Goal: Task Accomplishment & Management: Manage account settings

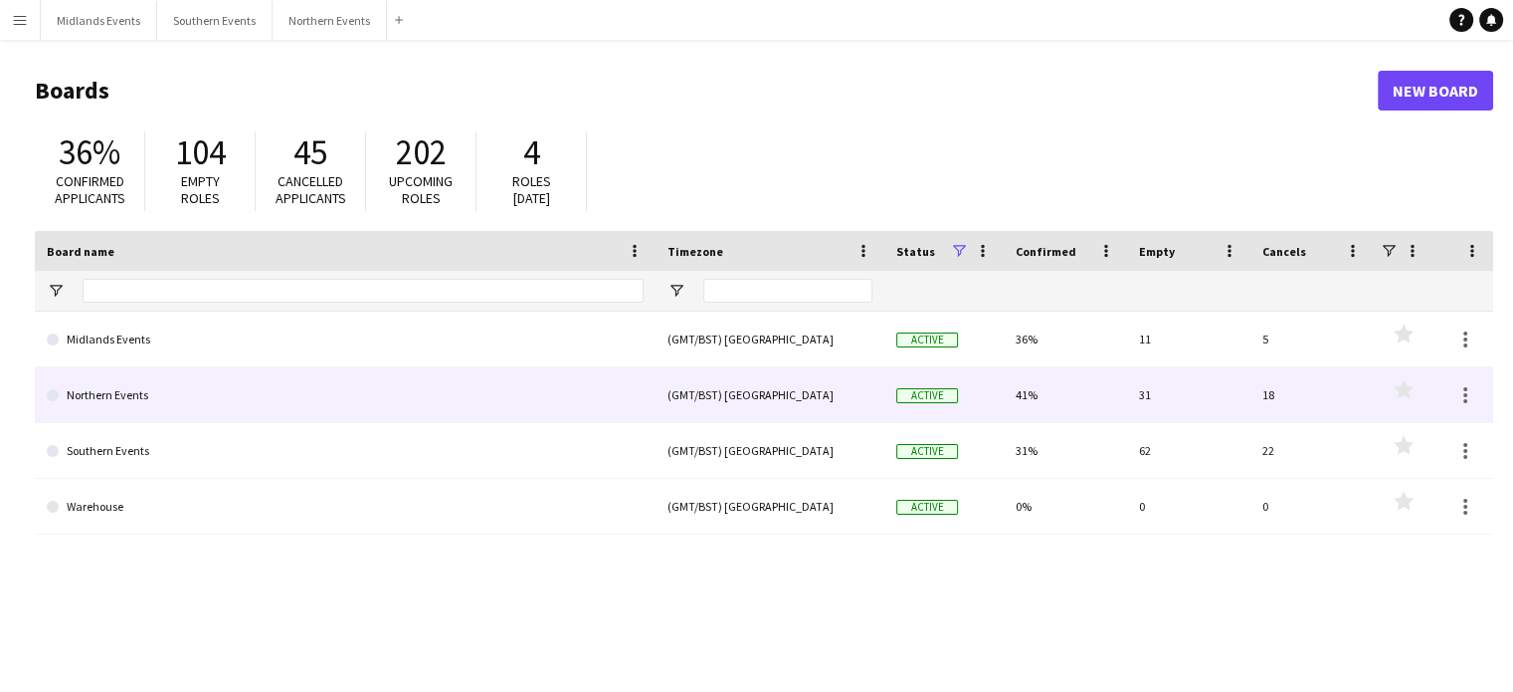
click at [123, 387] on link "Northern Events" at bounding box center [345, 395] width 597 height 56
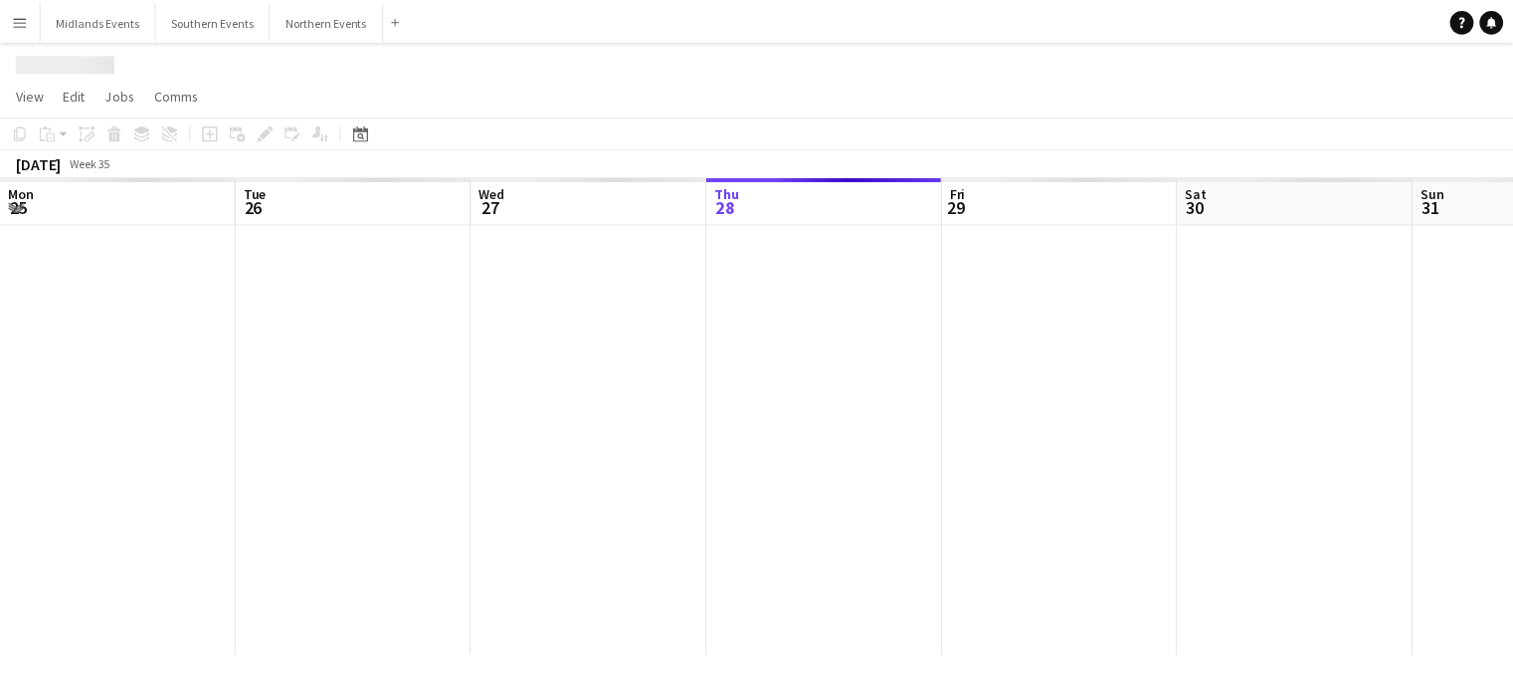
scroll to position [0, 476]
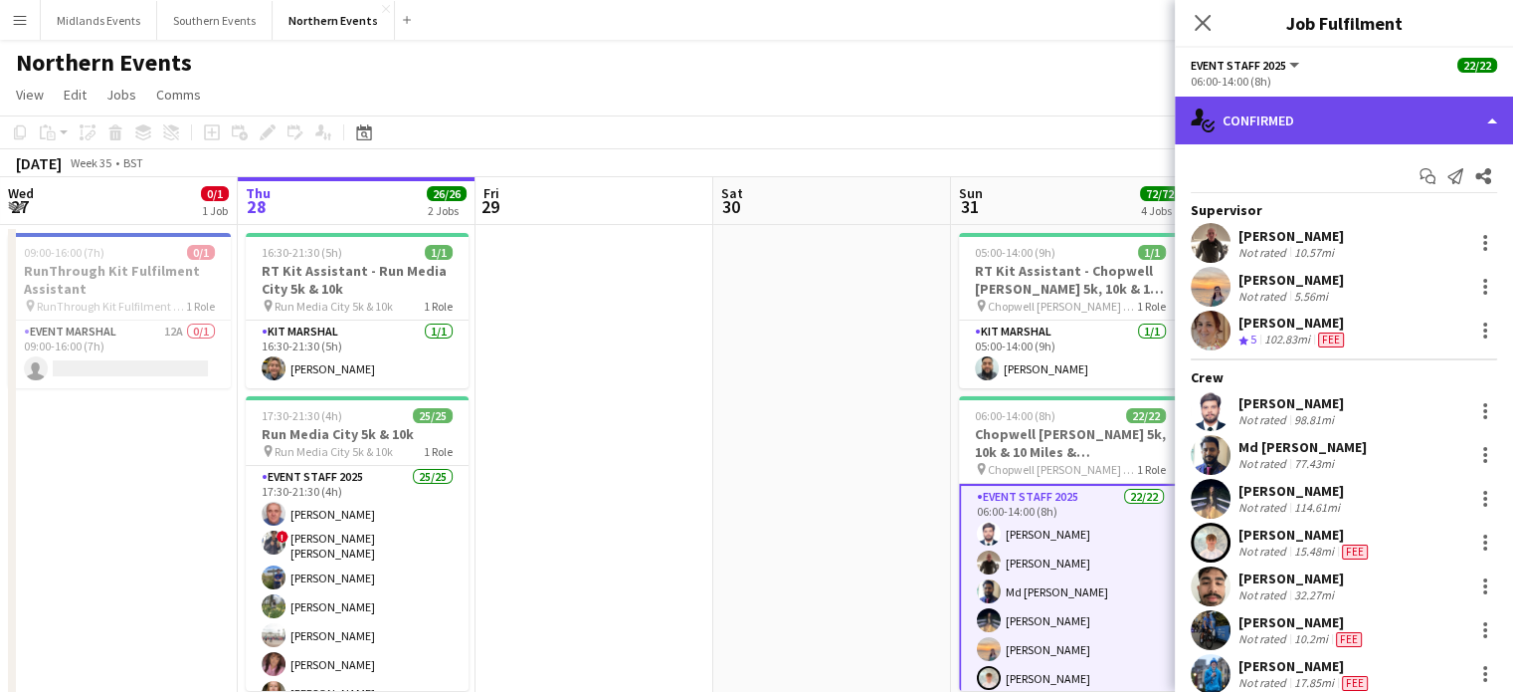
click at [1273, 127] on div "single-neutral-actions-check-2 Confirmed" at bounding box center [1344, 121] width 338 height 48
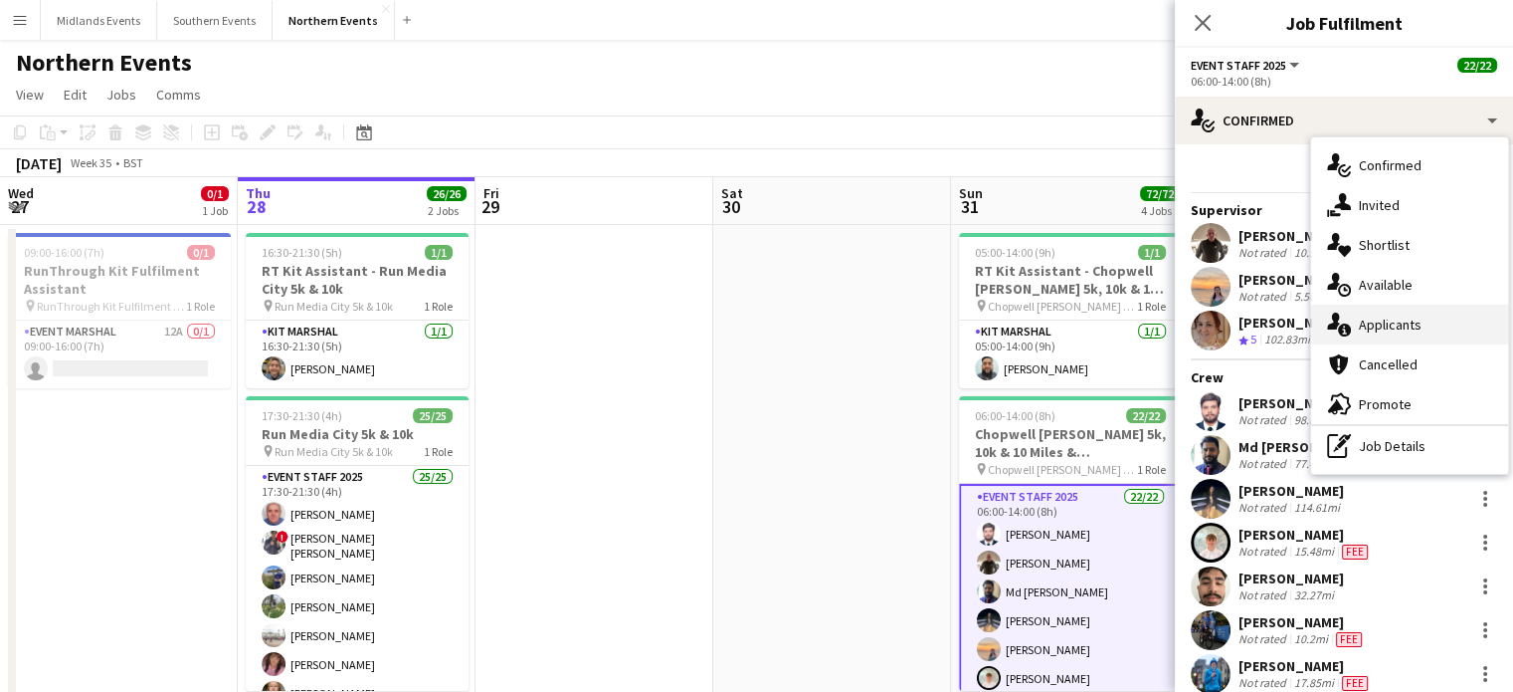
click at [1356, 325] on div "single-neutral-actions-information Applicants" at bounding box center [1409, 324] width 197 height 40
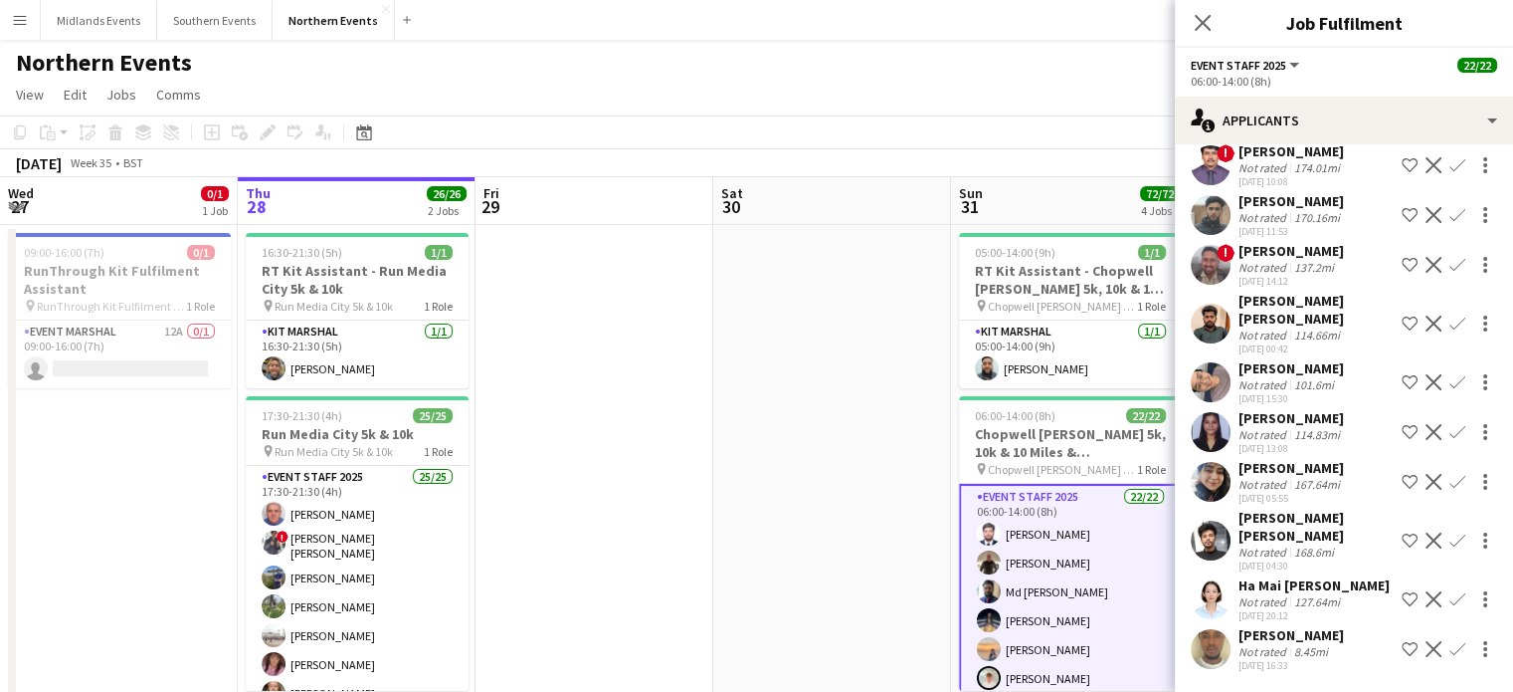
scroll to position [481, 0]
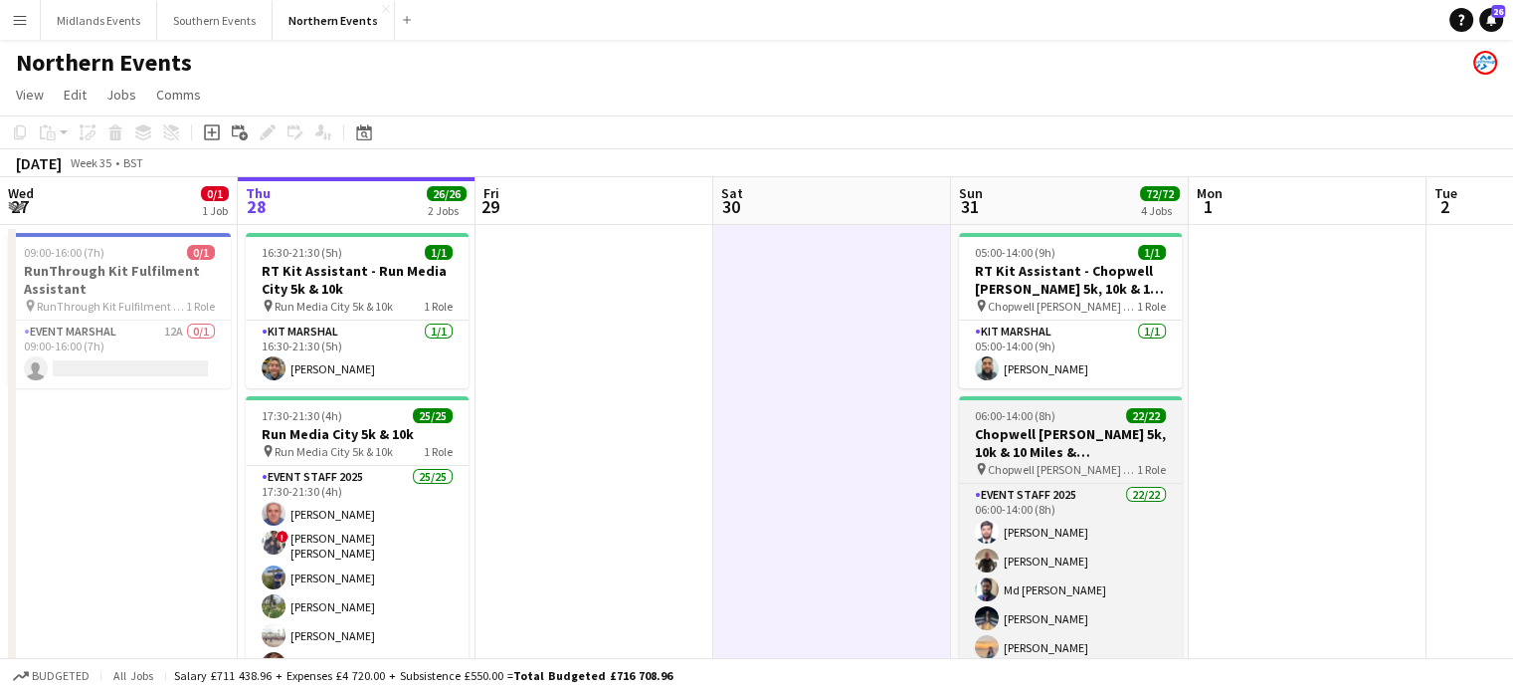
click at [1060, 452] on h3 "Chopwell [PERSON_NAME] 5k, 10k & 10 Miles & [PERSON_NAME]" at bounding box center [1070, 443] width 223 height 36
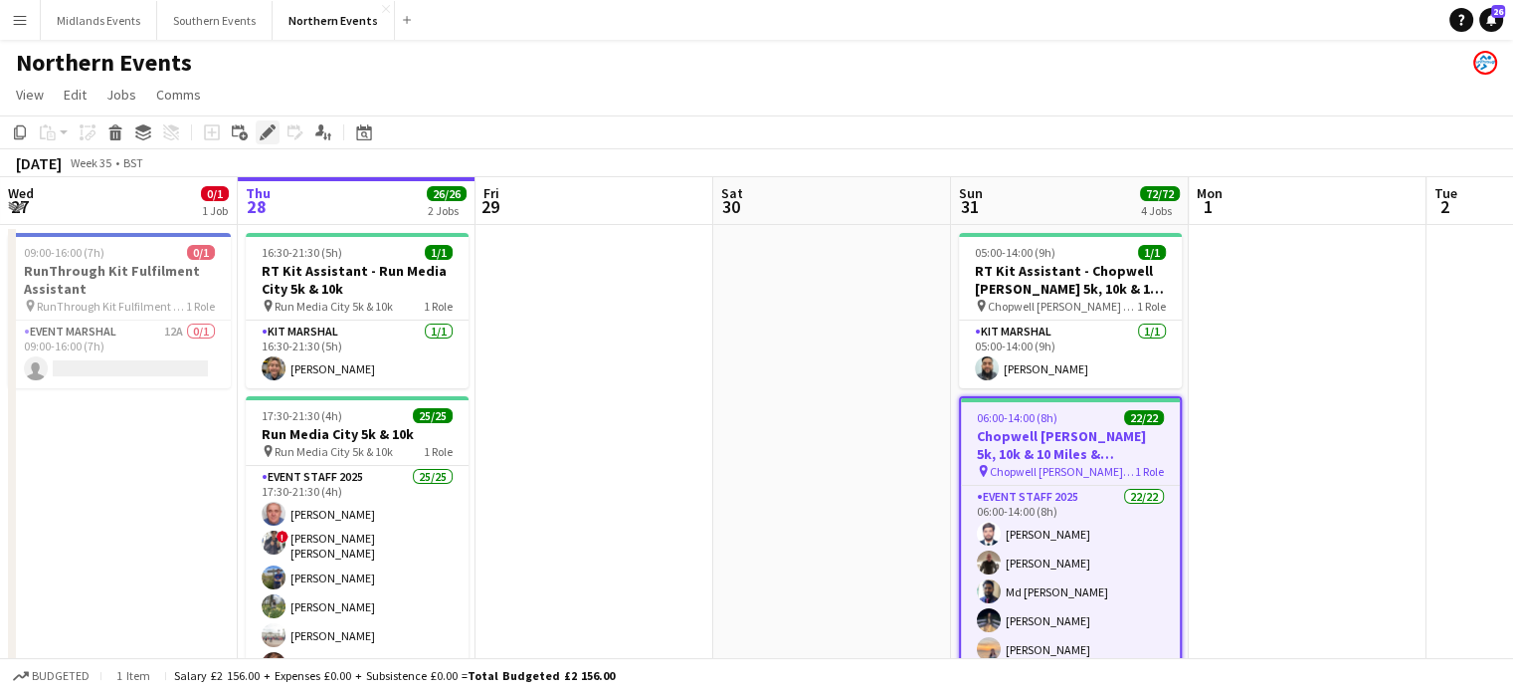
click at [268, 126] on icon "Edit" at bounding box center [268, 132] width 16 height 16
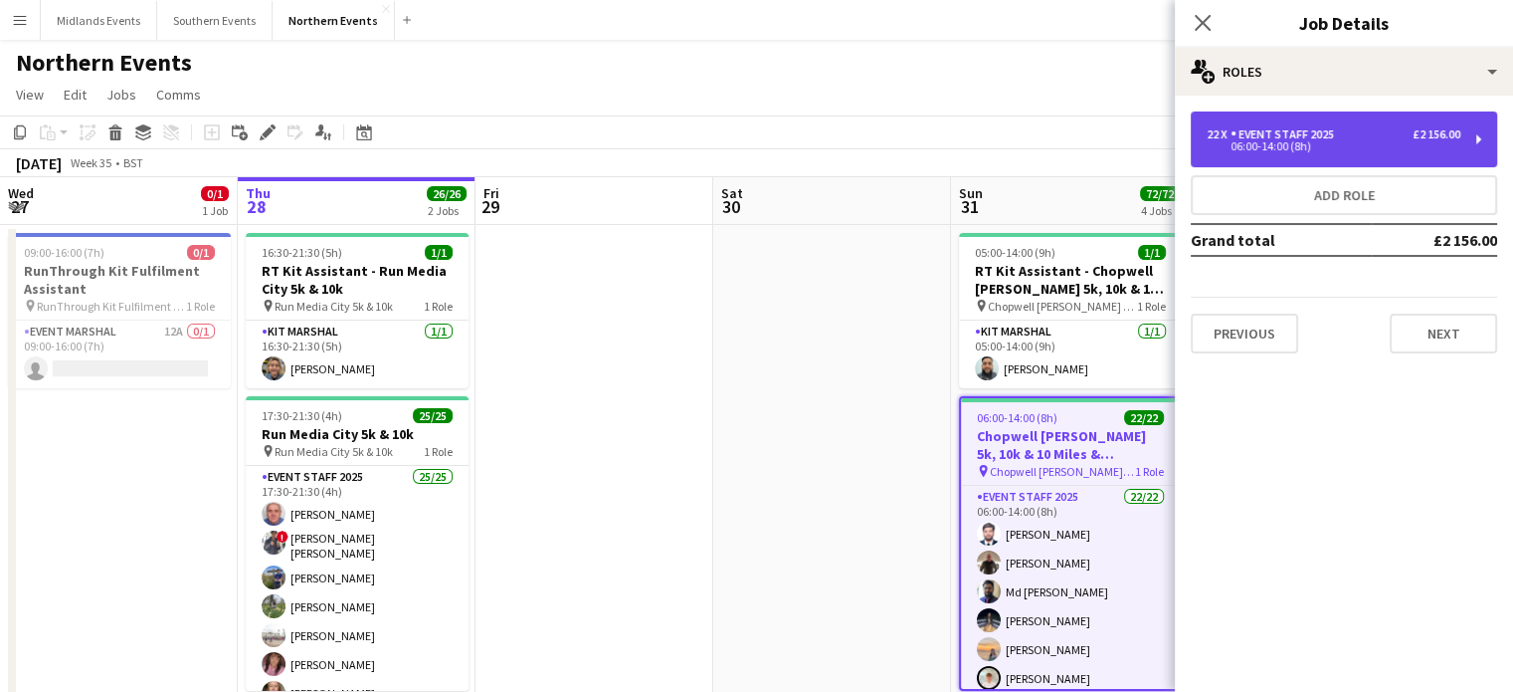
click at [1319, 142] on div "06:00-14:00 (8h)" at bounding box center [1334, 146] width 254 height 10
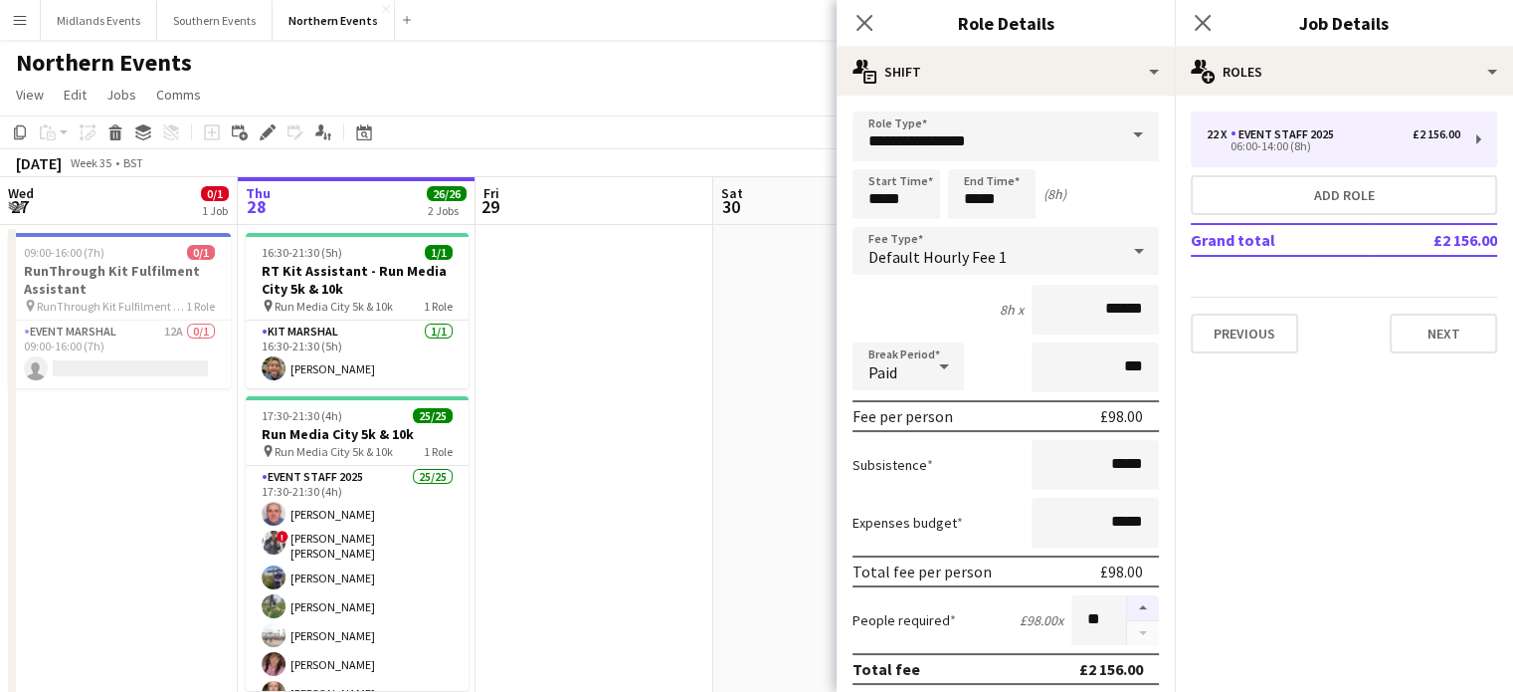
click at [1127, 600] on button "button" at bounding box center [1143, 608] width 32 height 26
type input "**"
click at [1208, 19] on icon at bounding box center [1202, 22] width 19 height 19
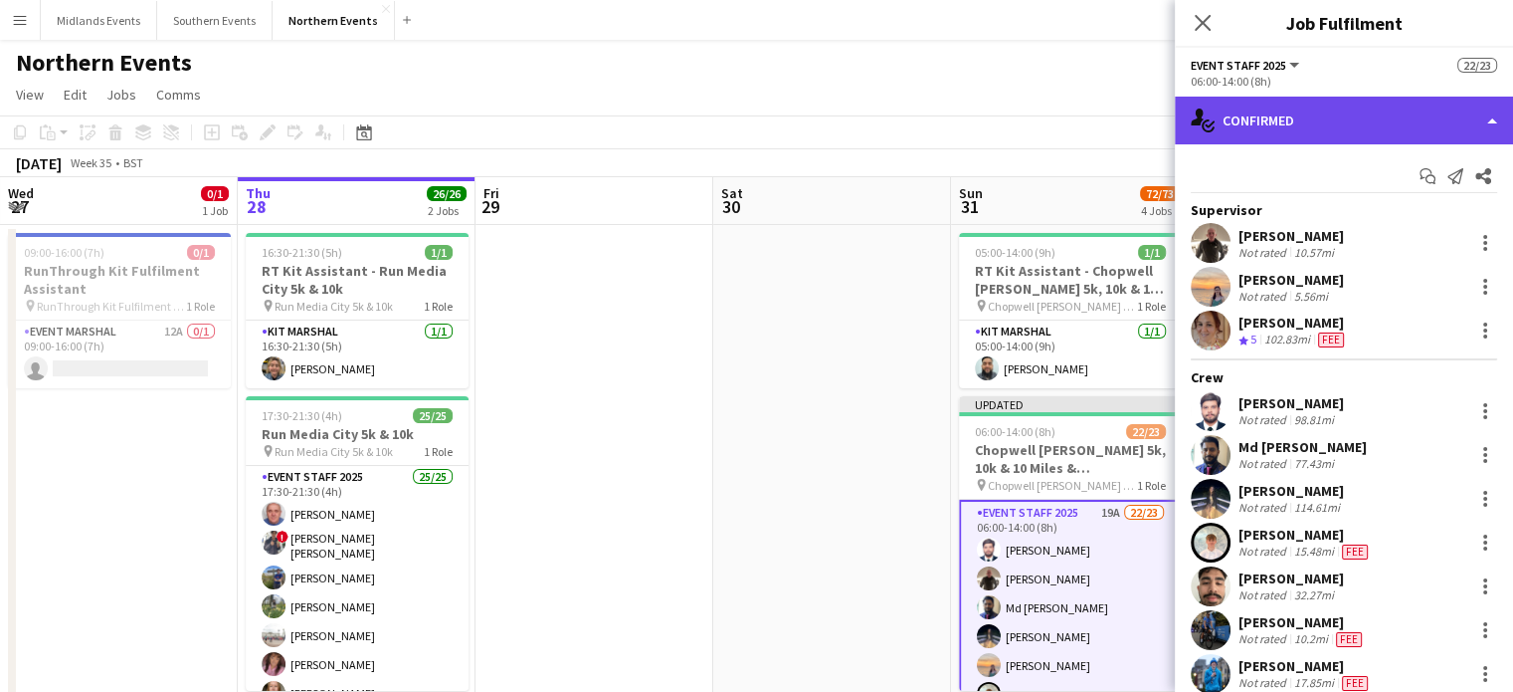
click at [1349, 122] on div "single-neutral-actions-check-2 Confirmed" at bounding box center [1344, 121] width 338 height 48
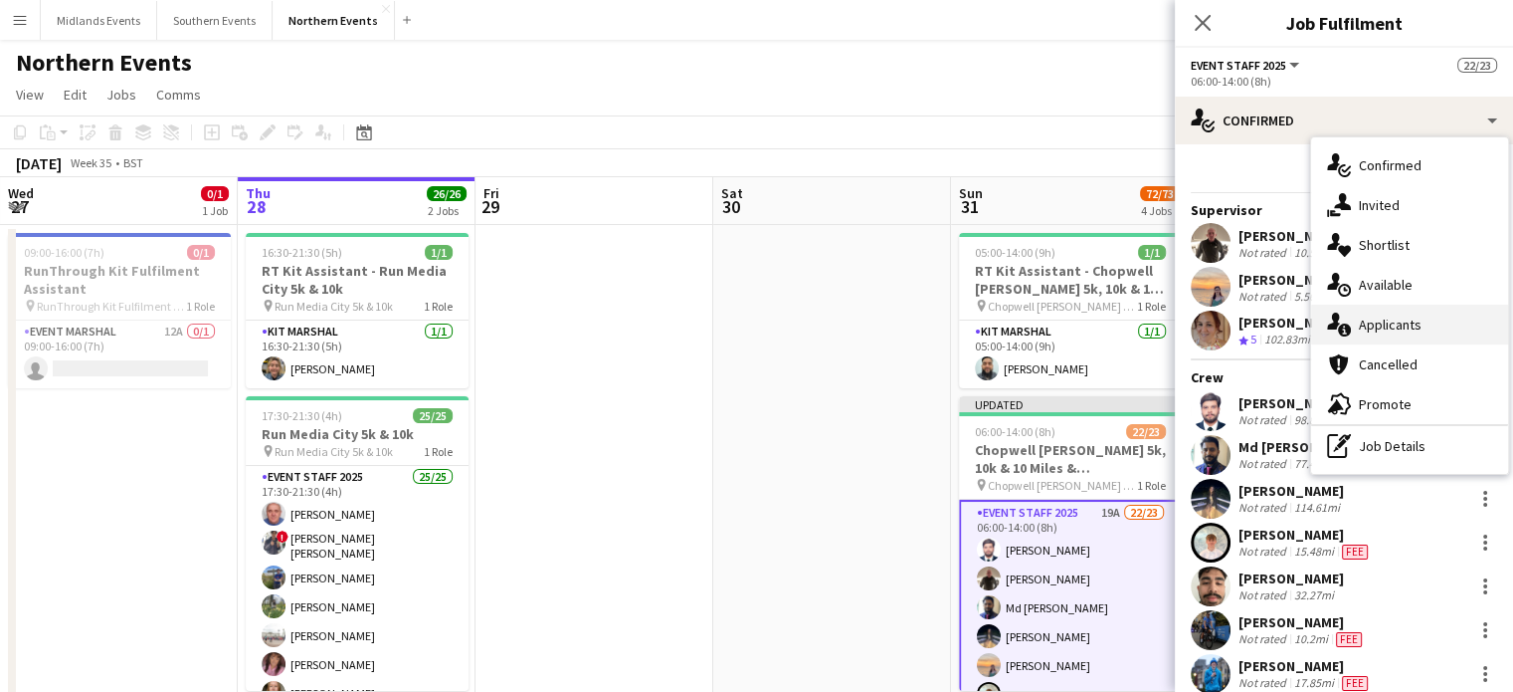
click at [1405, 334] on div "single-neutral-actions-information Applicants" at bounding box center [1409, 324] width 197 height 40
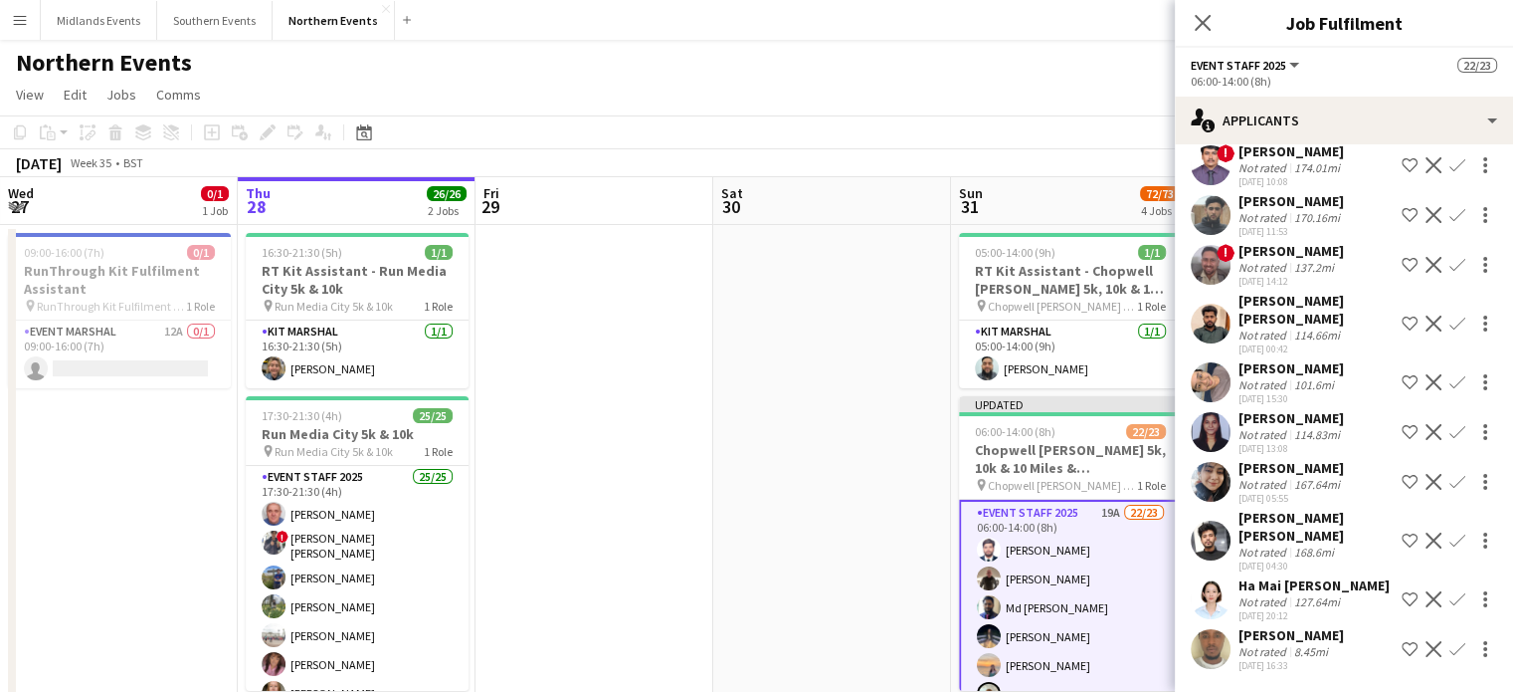
drag, startPoint x: 1359, startPoint y: 638, endPoint x: 1224, endPoint y: 638, distance: 135.3
click at [1224, 638] on div "[PERSON_NAME] Not rated 8.45mi [DATE] 16:33 Shortlist crew Decline Confirm" at bounding box center [1344, 649] width 338 height 46
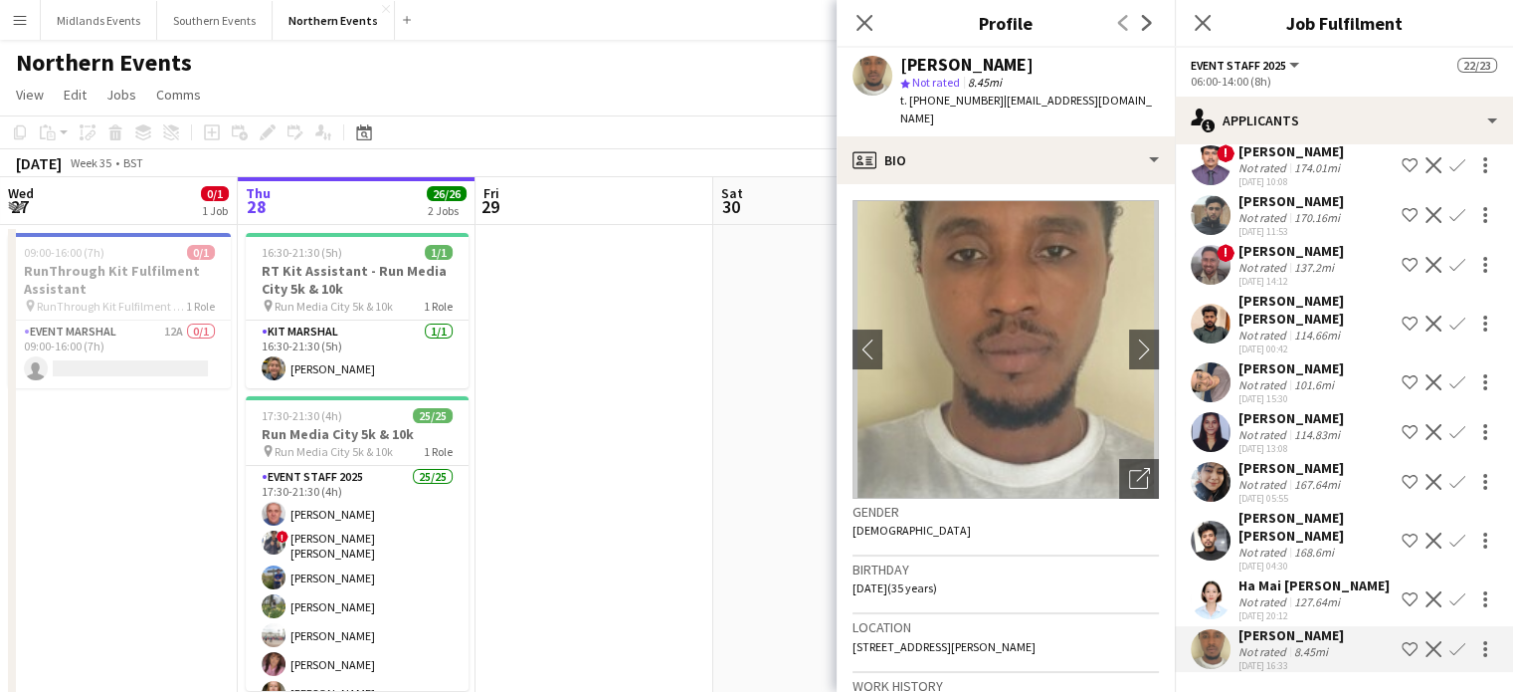
copy div "[PERSON_NAME]"
click at [1450, 650] on app-icon "Confirm" at bounding box center [1458, 649] width 16 height 16
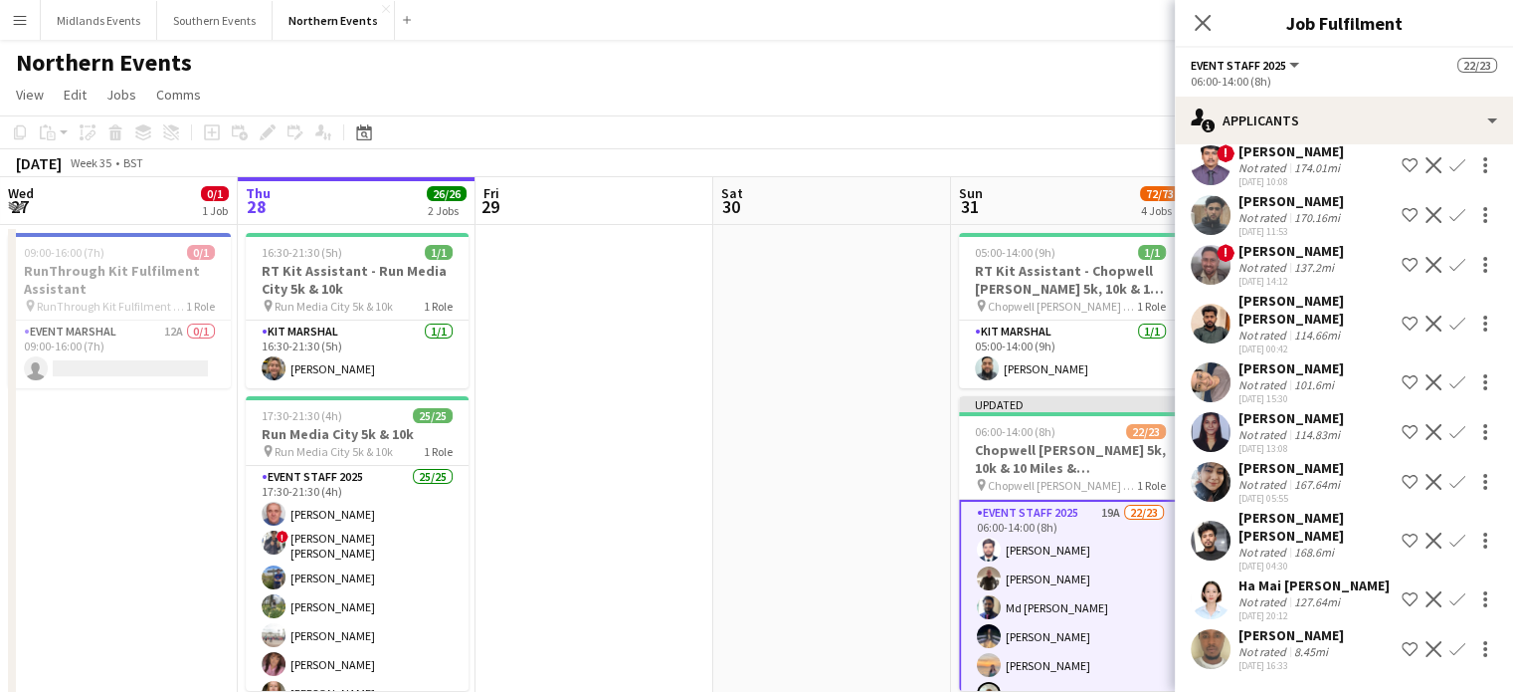
click at [1450, 656] on app-icon "Confirm" at bounding box center [1458, 649] width 16 height 16
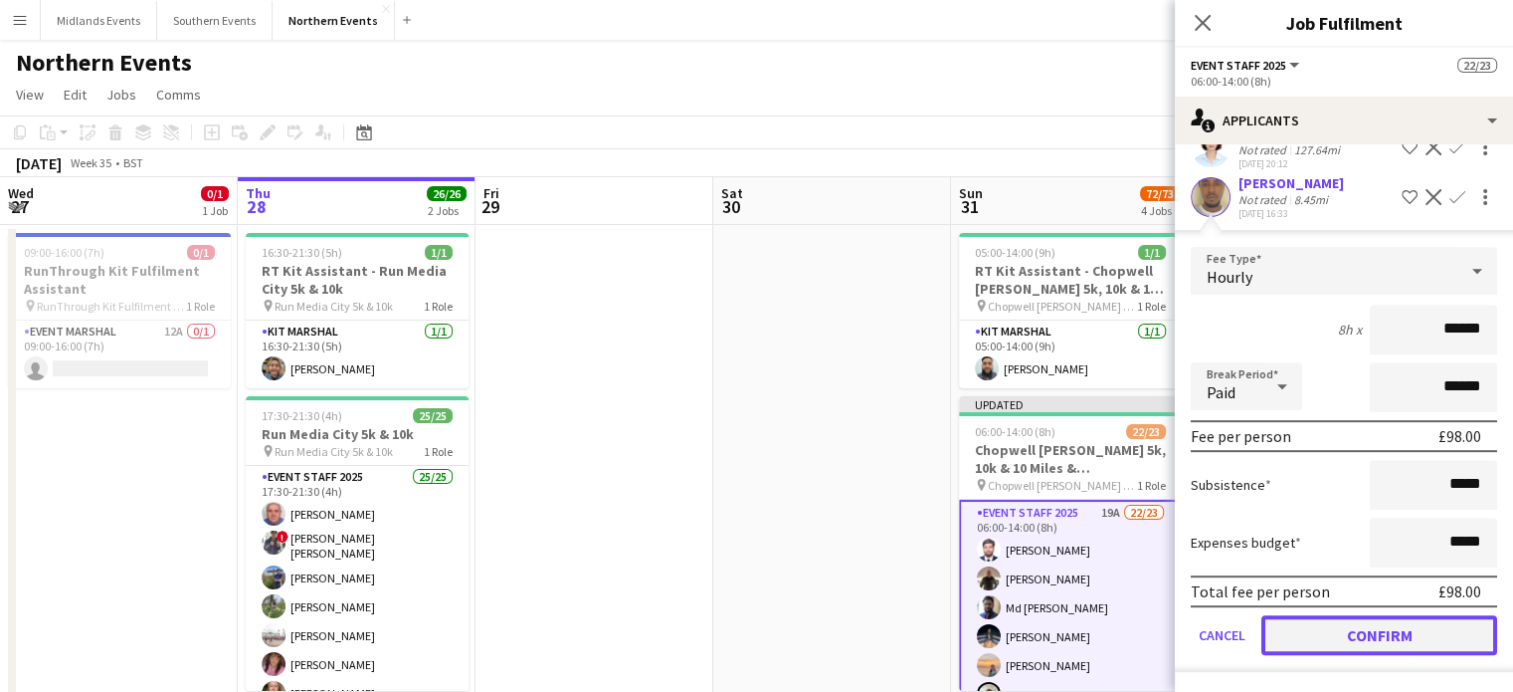
click at [1442, 640] on button "Confirm" at bounding box center [1380, 635] width 236 height 40
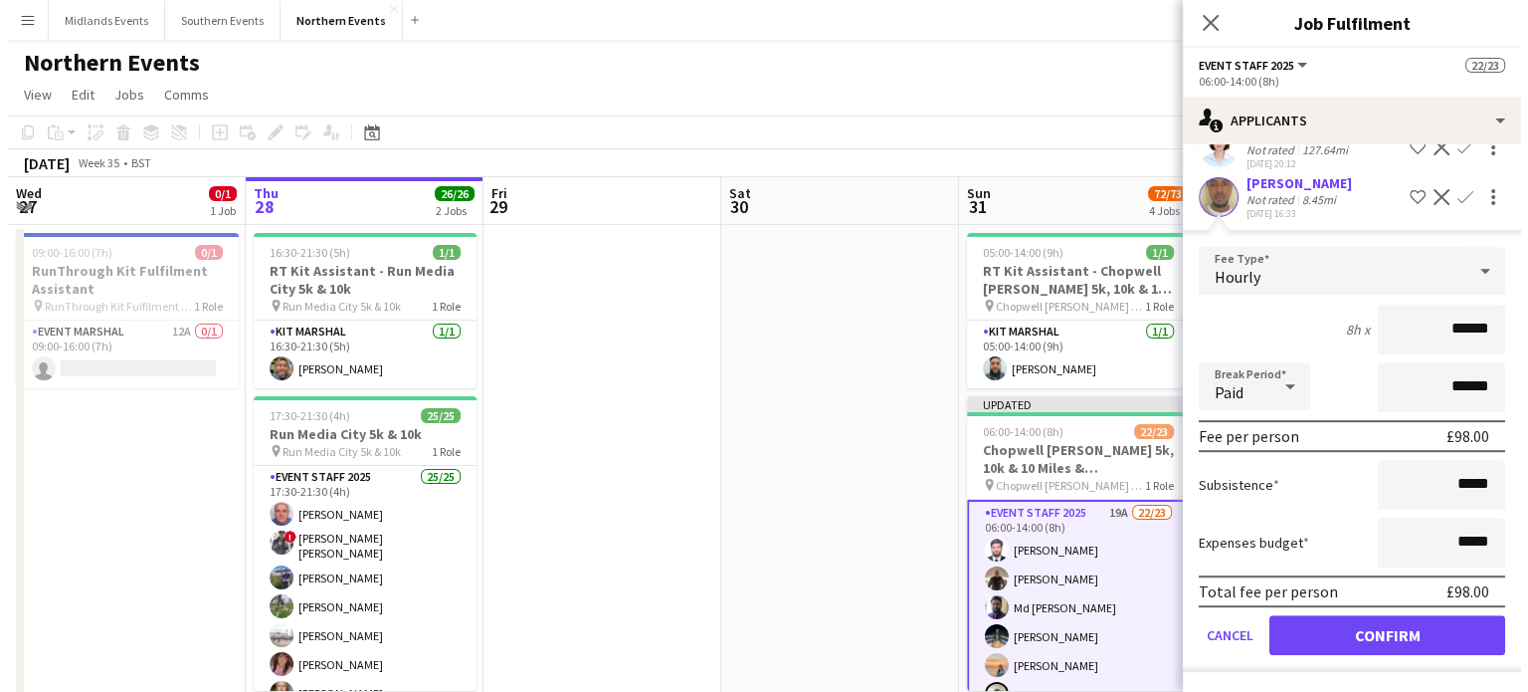
scroll to position [431, 0]
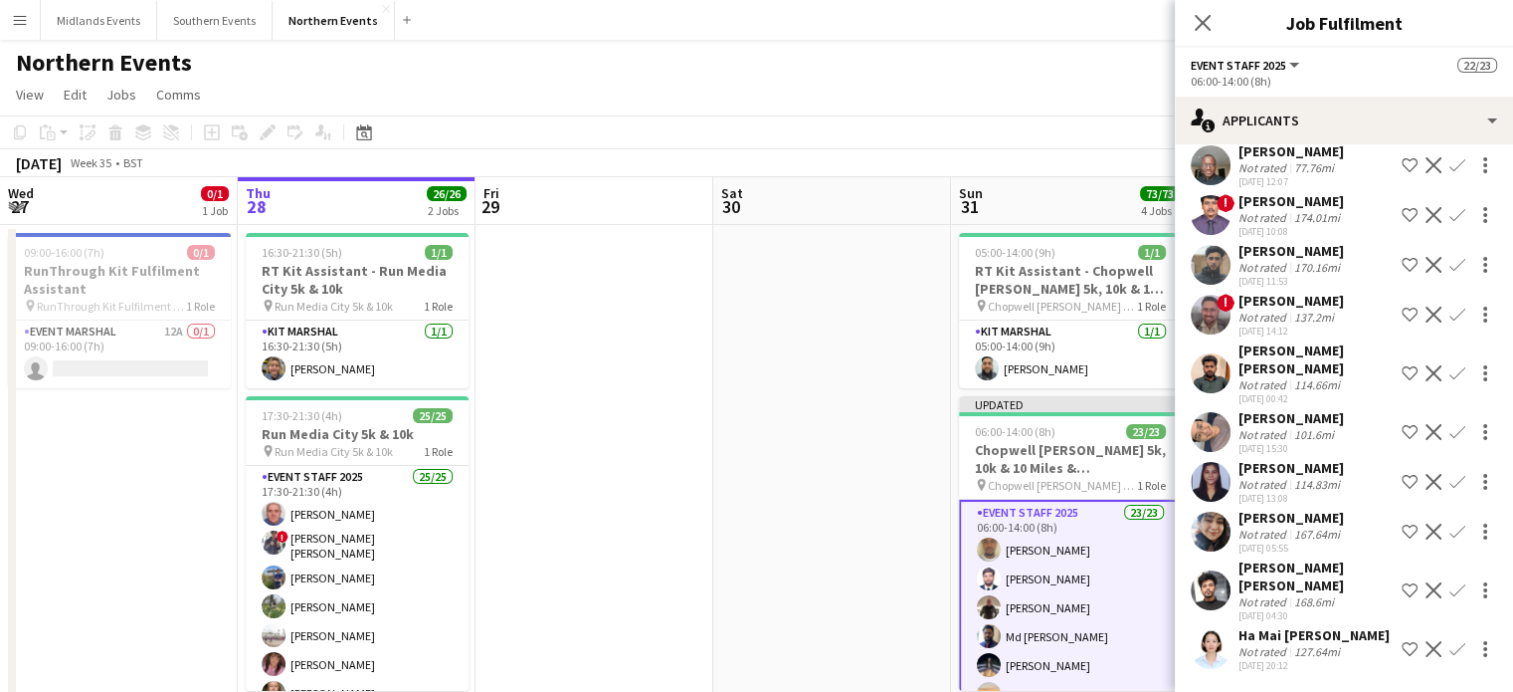
click at [1186, 23] on div "Close pop-in" at bounding box center [1203, 23] width 56 height 46
click at [1198, 26] on icon "Close pop-in" at bounding box center [1202, 22] width 19 height 19
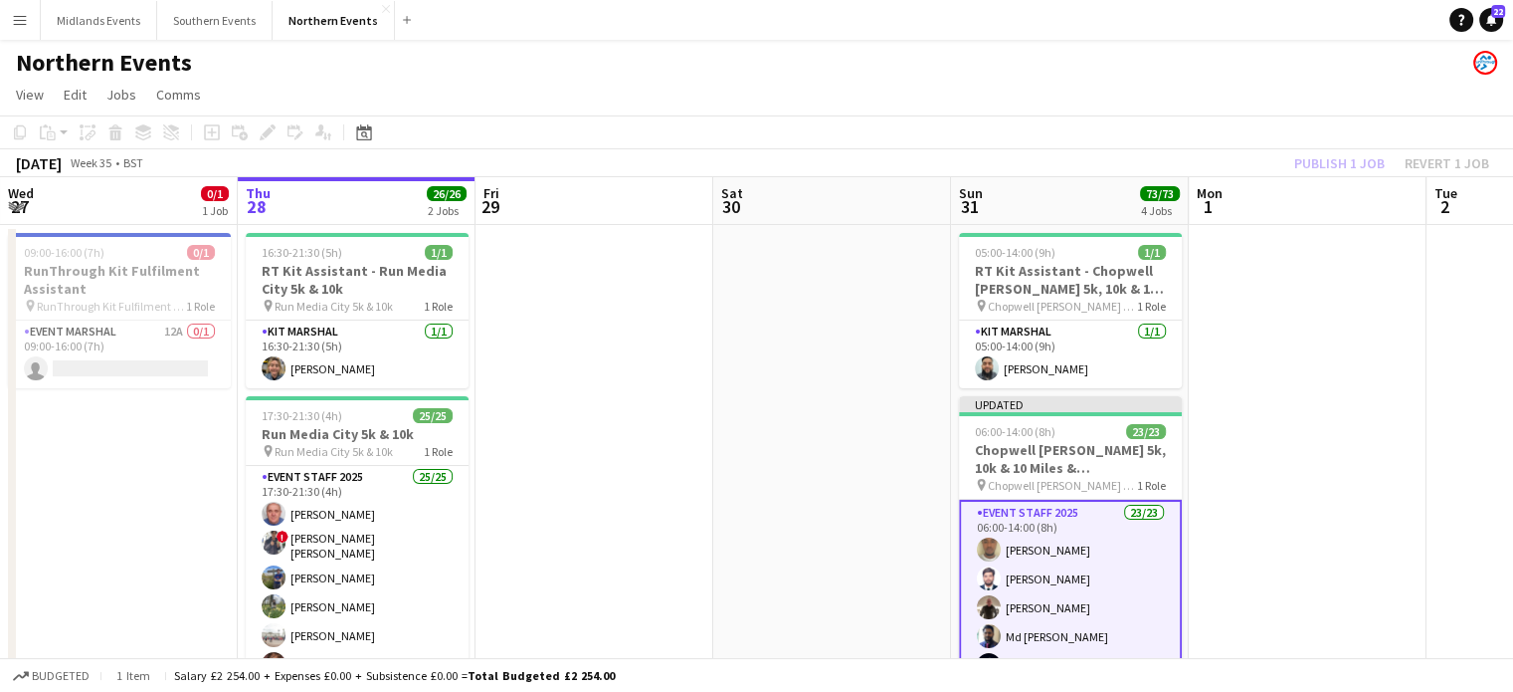
click at [1336, 171] on div "Publish 1 job Revert 1 job" at bounding box center [1392, 163] width 243 height 26
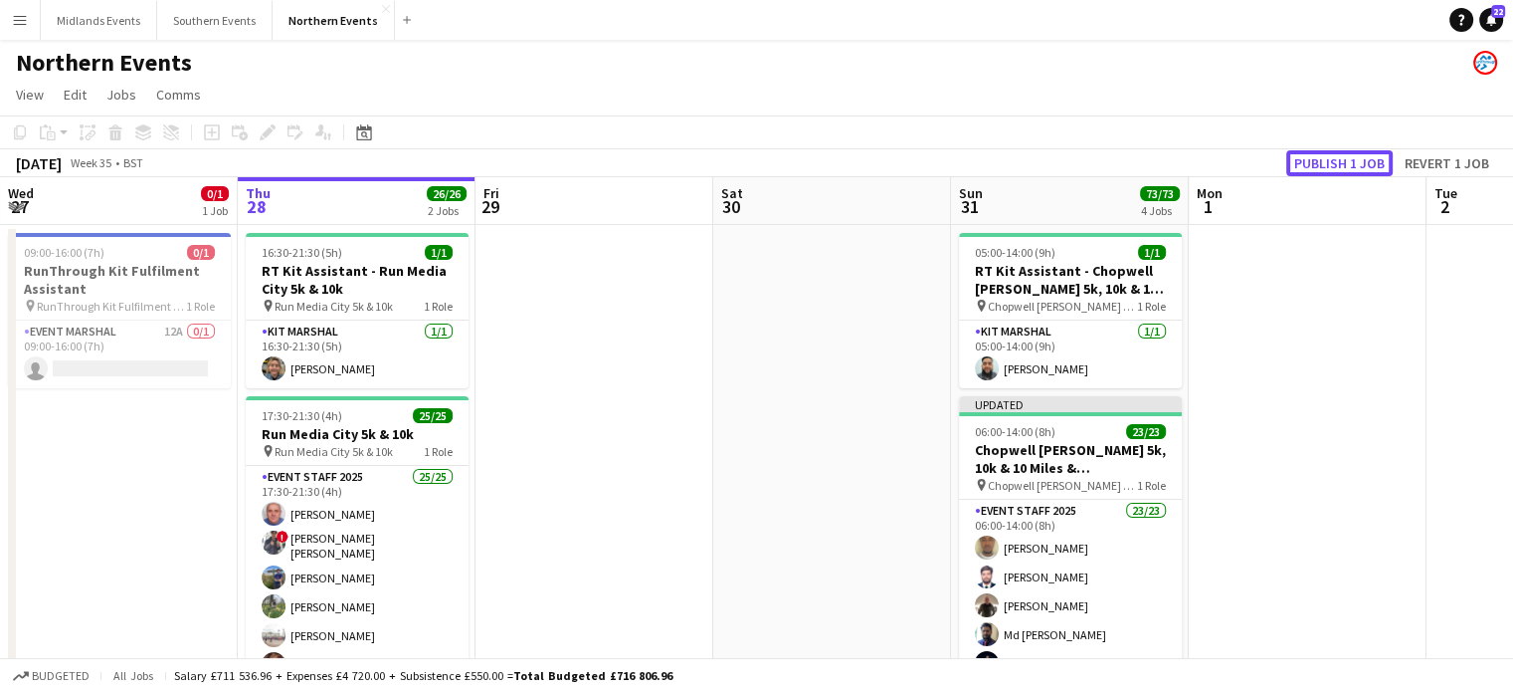
drag, startPoint x: 1336, startPoint y: 171, endPoint x: 1332, endPoint y: 155, distance: 16.4
click at [1332, 155] on button "Publish 1 job" at bounding box center [1340, 163] width 106 height 26
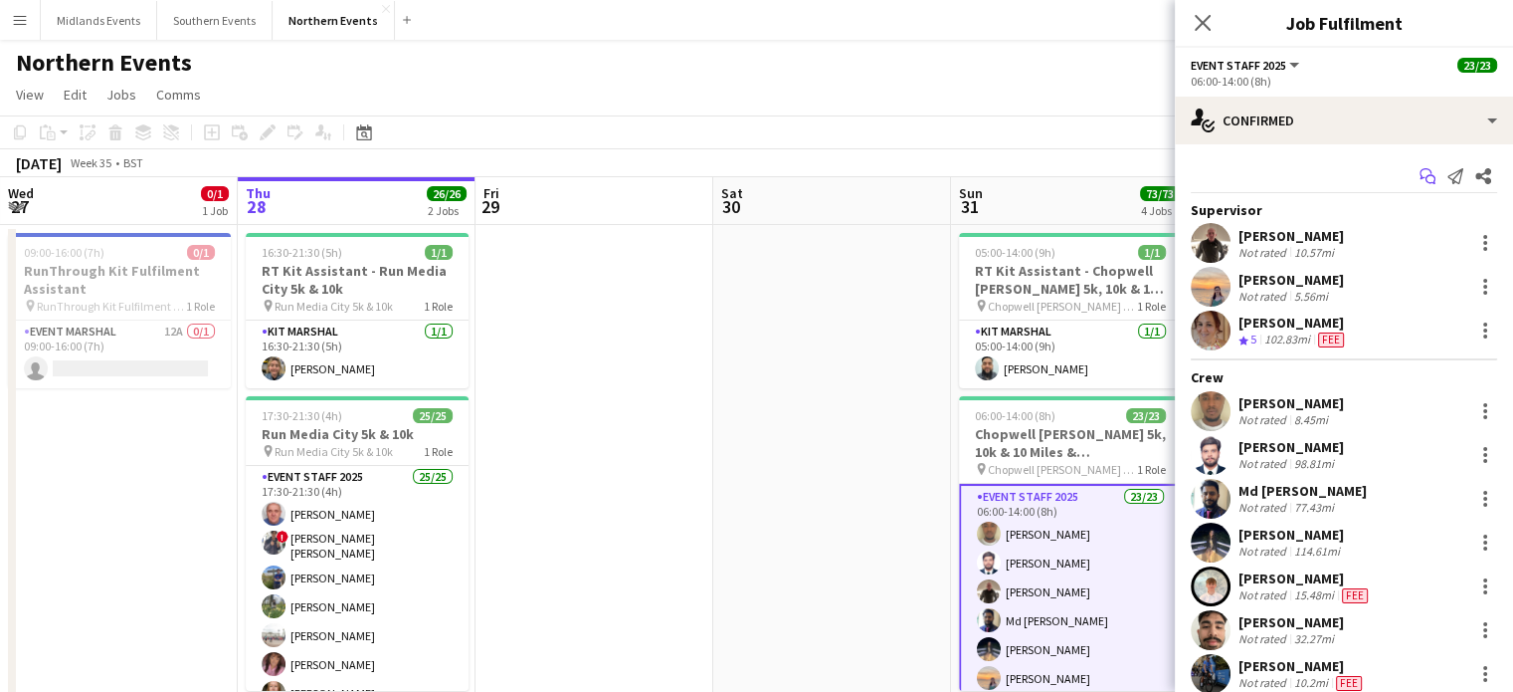
click at [1420, 170] on icon at bounding box center [1426, 173] width 12 height 11
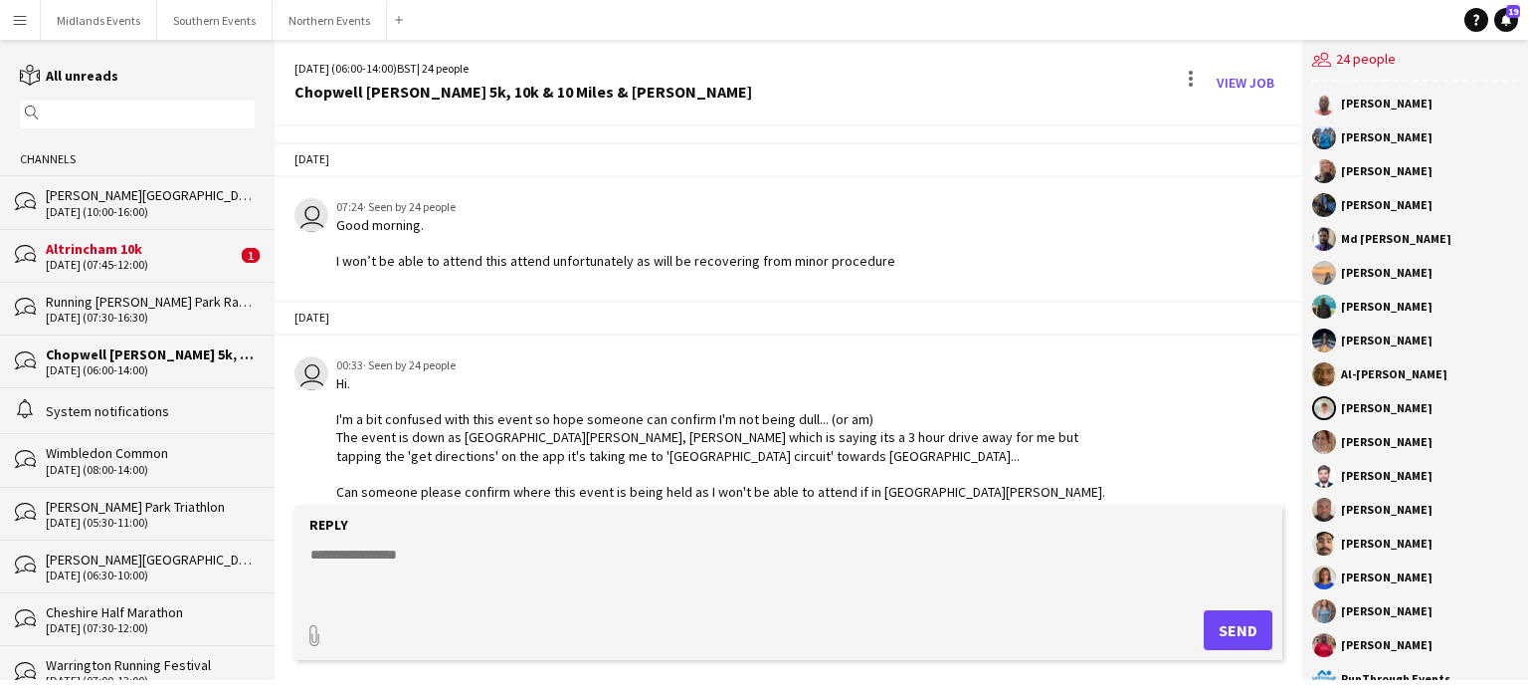
scroll to position [3025, 0]
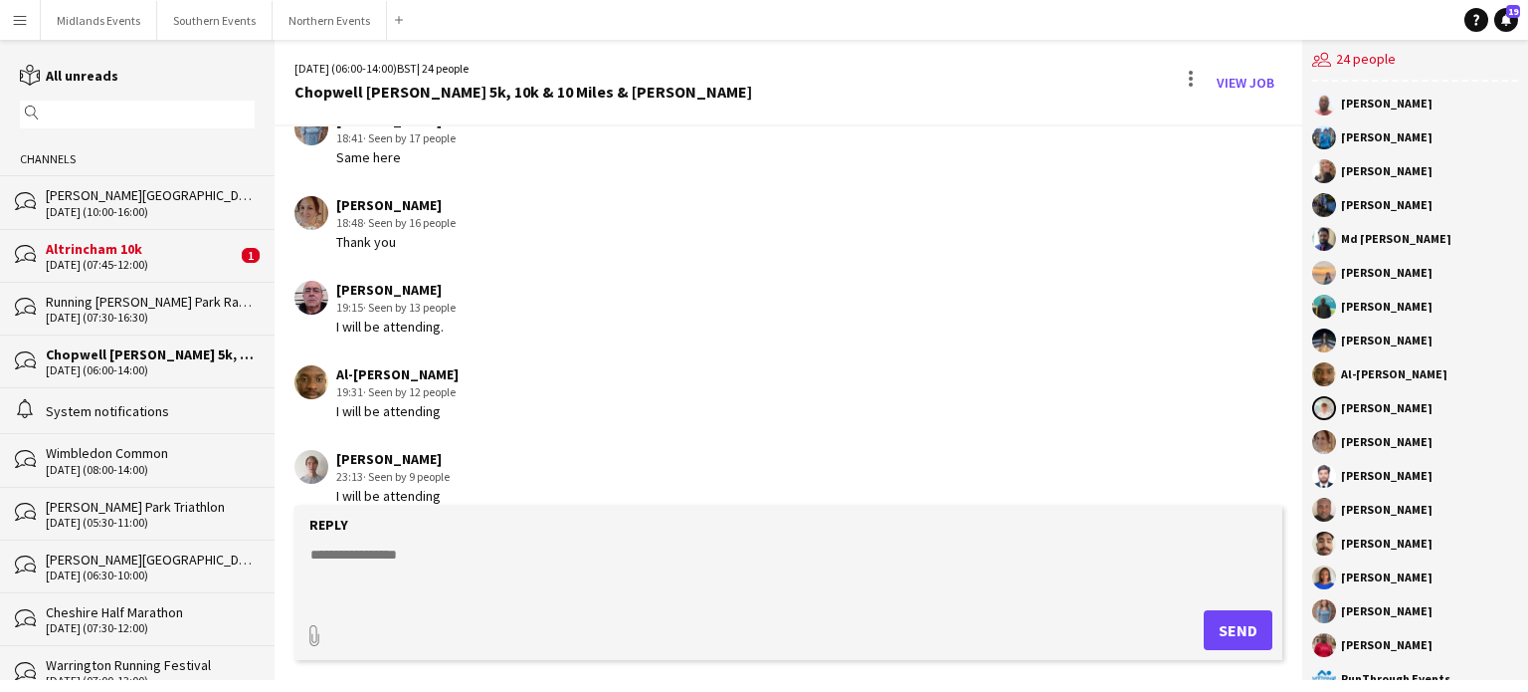
drag, startPoint x: 1303, startPoint y: 477, endPoint x: 1301, endPoint y: 464, distance: 13.1
click at [1301, 464] on div "[DATE] (06:00-14:00) BST | 24 people Chopwell [PERSON_NAME] 5k, 10k & 10 Miles …" at bounding box center [902, 360] width 1254 height 640
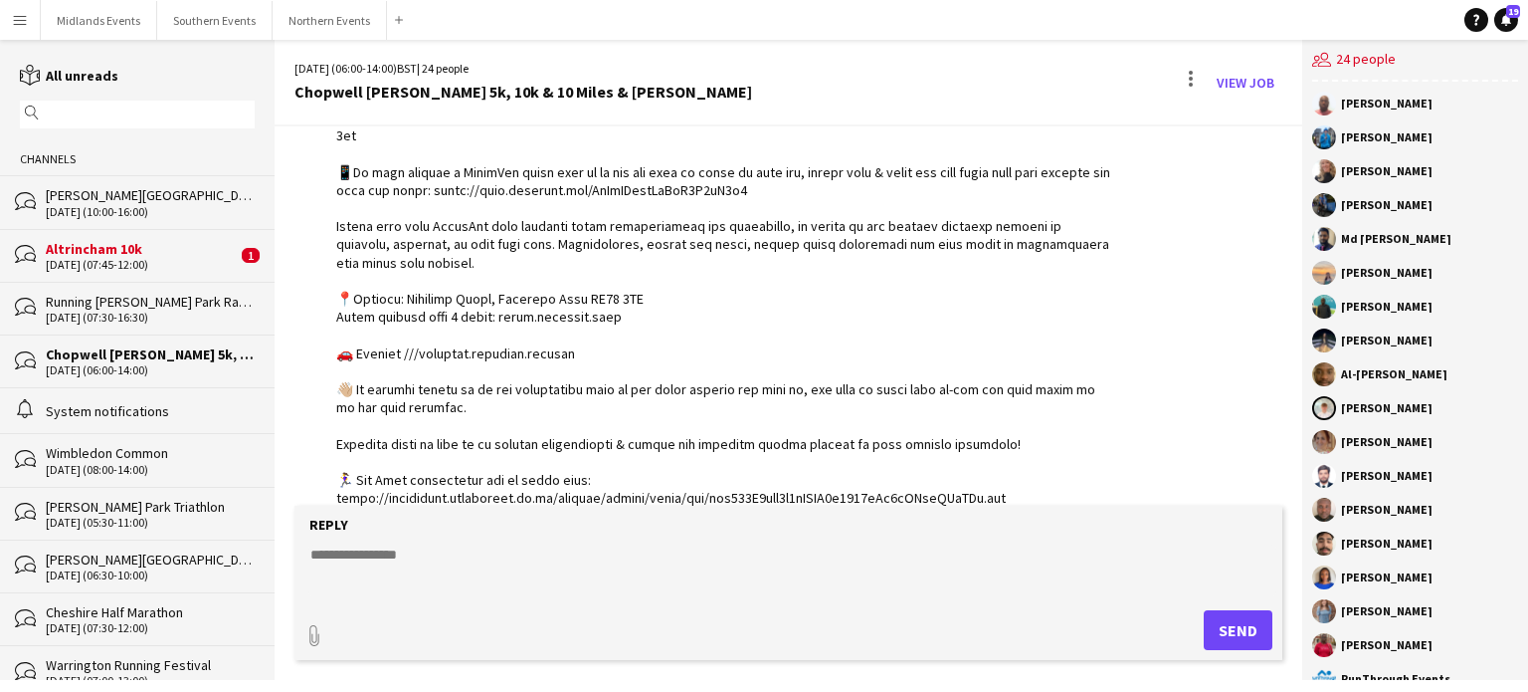
scroll to position [1508, 0]
